Goal: Task Accomplishment & Management: Use online tool/utility

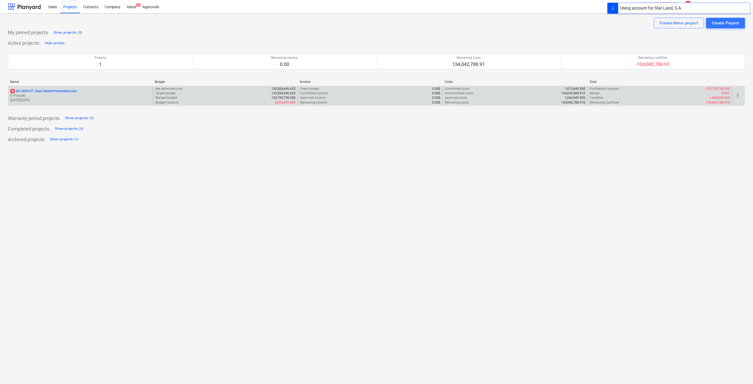
click at [40, 97] on p "Ó. Francés" at bounding box center [80, 95] width 141 height 4
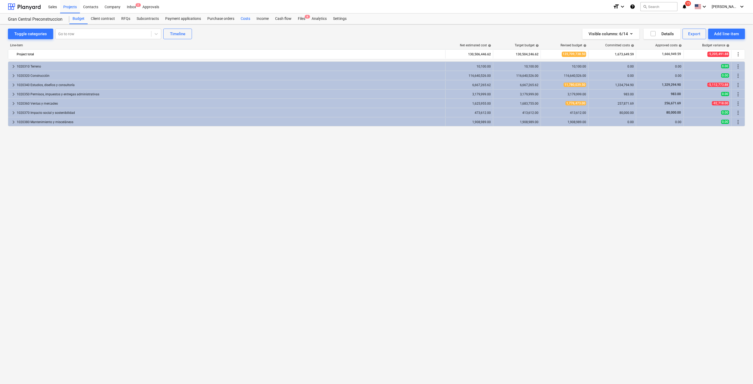
click at [251, 16] on div "Costs" at bounding box center [245, 18] width 16 height 11
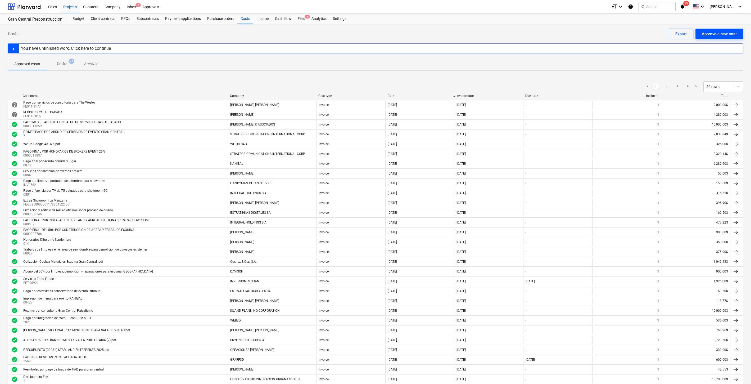
click at [708, 31] on div "Approve a new cost" at bounding box center [719, 33] width 35 height 7
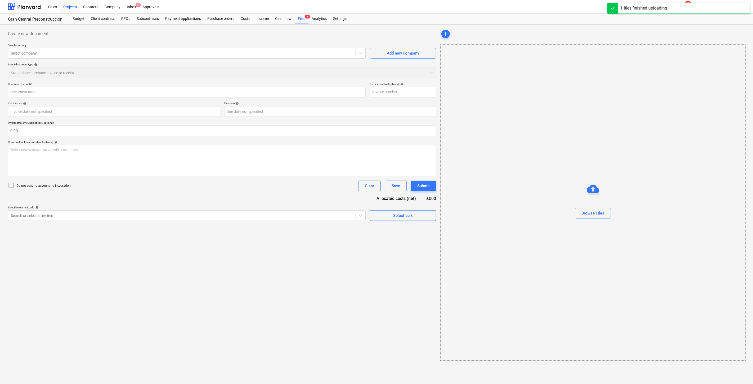
type input "00000010000002706.pdf"
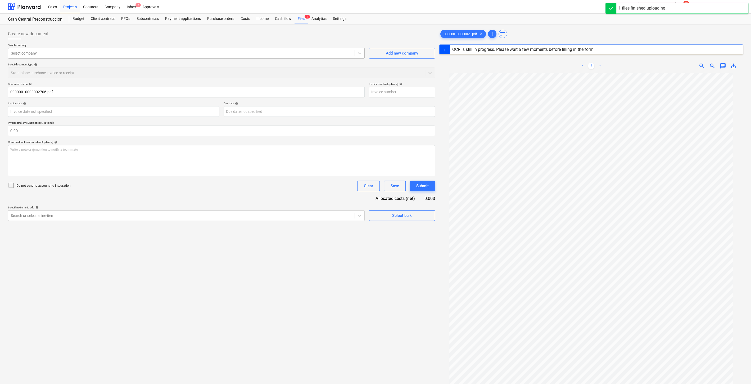
click at [194, 56] on div "Select company" at bounding box center [181, 52] width 346 height 7
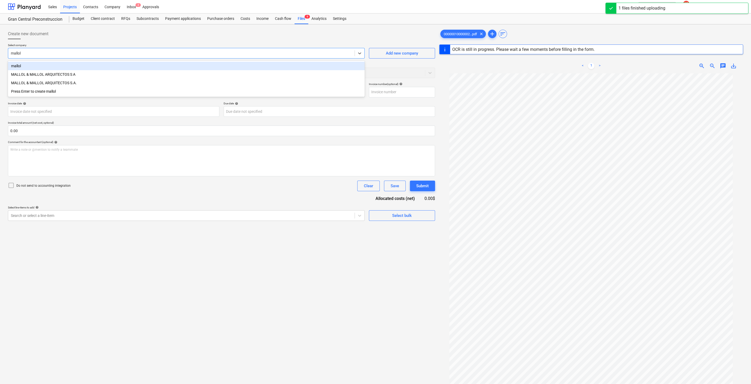
type input "mallol"
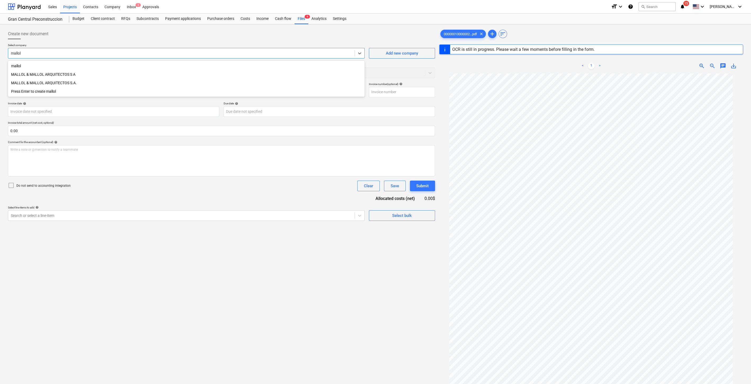
click at [72, 72] on div "MALLOL & MALLOL ARQUITECTOS S A" at bounding box center [186, 74] width 357 height 8
click at [89, 90] on input "00000010000002706.pdf" at bounding box center [186, 92] width 357 height 11
drag, startPoint x: 261, startPoint y: 93, endPoint x: 21, endPoint y: 90, distance: 239.8
click at [21, 90] on input "00000010000002706.pdf" at bounding box center [186, 92] width 357 height 11
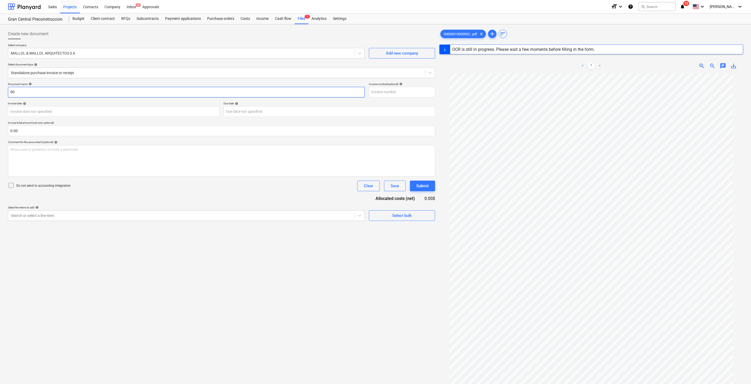
type input "0"
type input "Abono Mensual Proyecto GC"
type input "FE01-15338"
click at [69, 109] on body "Sales Projects Contacts Company Inbox 2 Approvals format_size keyboard_arrow_do…" at bounding box center [375, 192] width 751 height 384
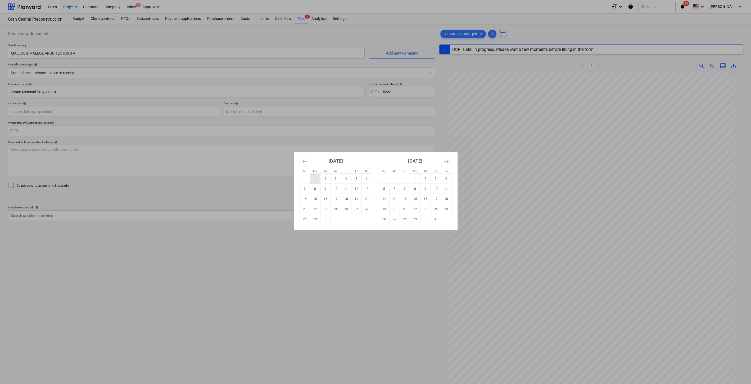
click at [318, 177] on td "1" at bounding box center [315, 179] width 10 height 10
type input "[DATE]"
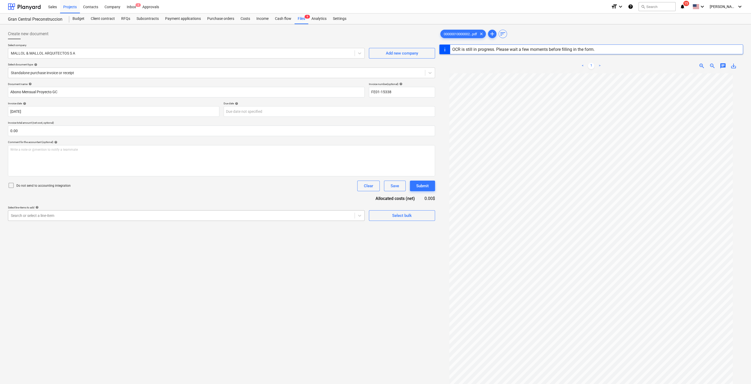
click at [144, 213] on div at bounding box center [181, 215] width 341 height 5
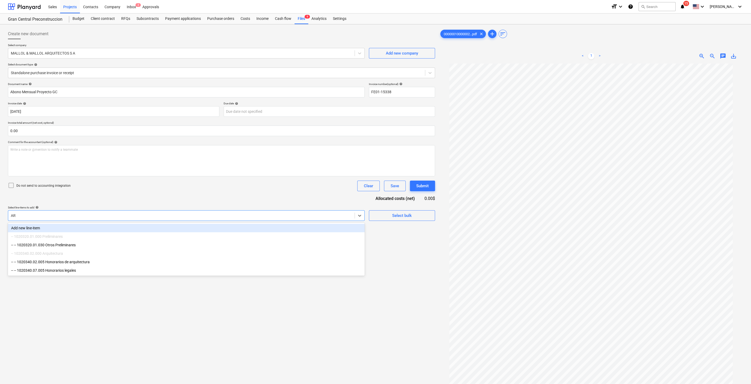
type input "ARQ"
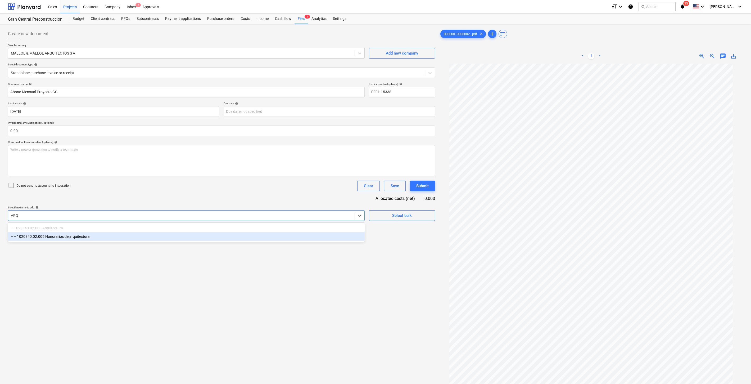
click at [125, 236] on div "-- -- 1020340.02.005 Honorarios de arquitectura" at bounding box center [186, 236] width 357 height 8
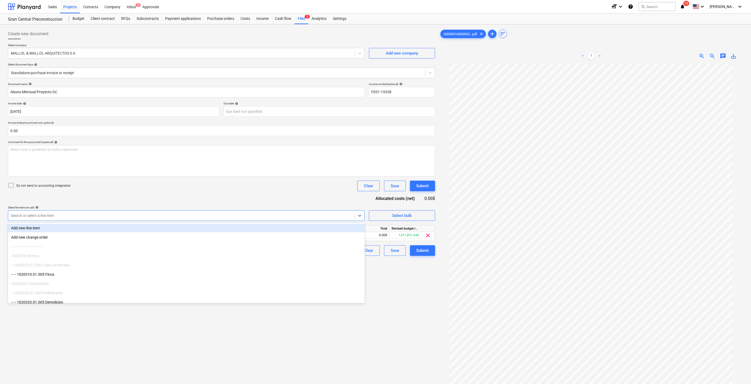
click at [401, 305] on div "Create new document Select company MALLOL & MALLOL ARQUITECTOS S A Add new comp…" at bounding box center [221, 230] width 431 height 408
click at [215, 218] on div at bounding box center [181, 215] width 341 height 5
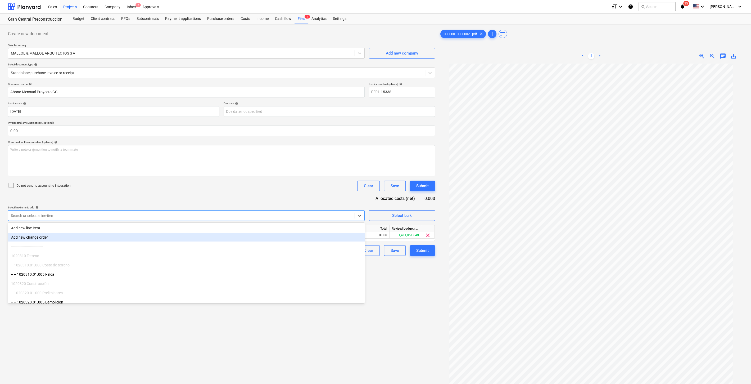
click at [407, 298] on div "Create new document Select company MALLOL & MALLOL ARQUITECTOS S A Add new comp…" at bounding box center [221, 230] width 431 height 408
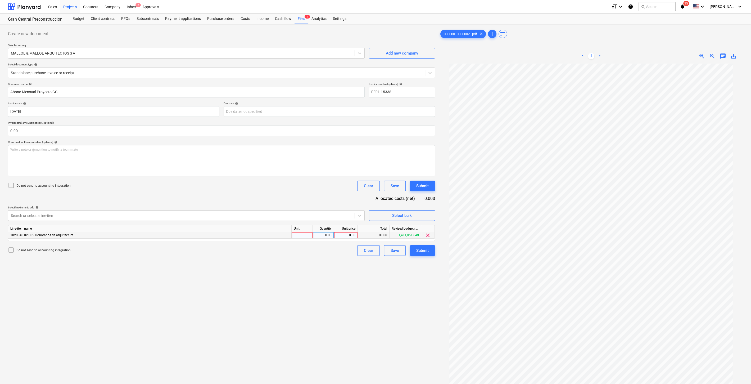
click at [352, 233] on div "0.00" at bounding box center [345, 235] width 19 height 7
type input "91966.5"
click at [309, 278] on div "Create new document Select company MALLOL & MALLOL ARQUITECTOS S A Add new comp…" at bounding box center [221, 230] width 431 height 408
click at [422, 248] on div "Submit" at bounding box center [422, 250] width 12 height 7
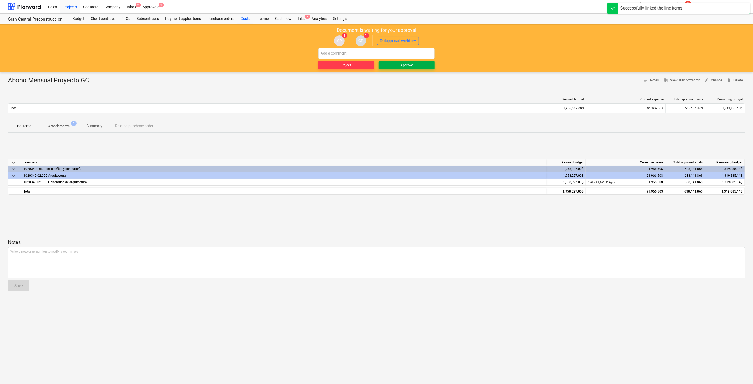
click at [417, 65] on span "Approve" at bounding box center [407, 65] width 52 height 6
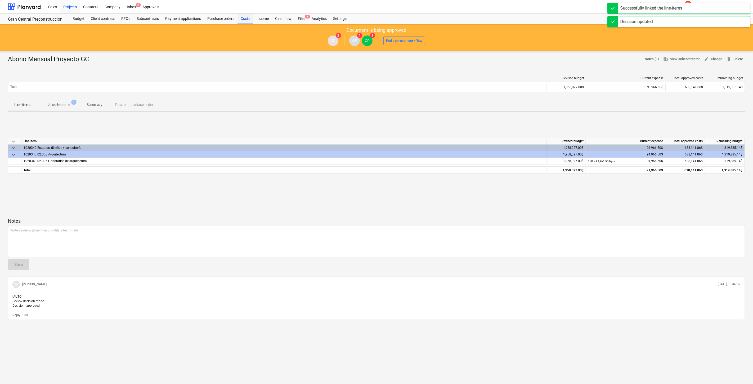
click at [245, 15] on div "Costs" at bounding box center [245, 18] width 16 height 11
